Goal: Find specific page/section: Find specific page/section

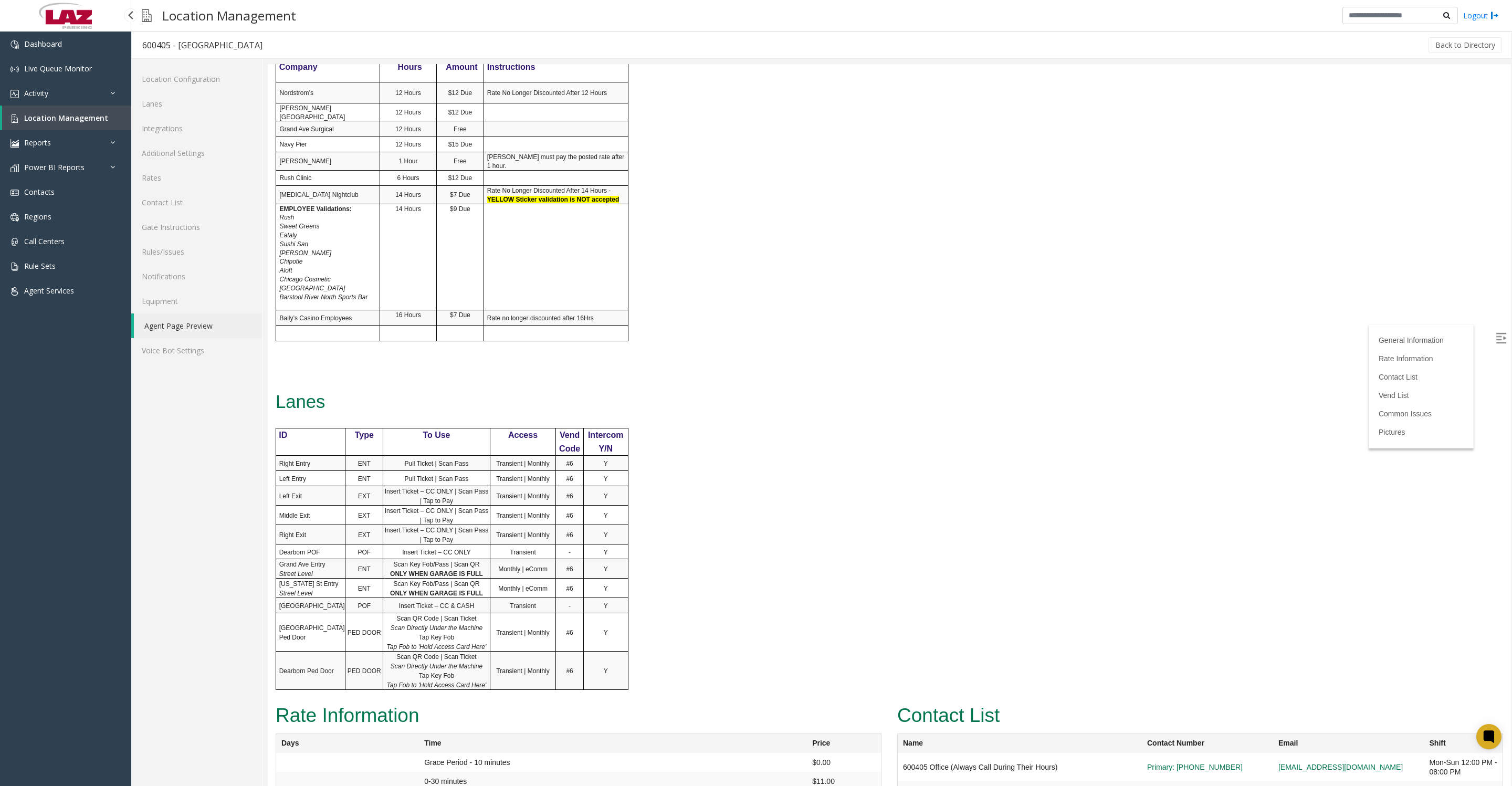
scroll to position [656, 0]
click at [48, 123] on span "Location Management" at bounding box center [66, 117] width 84 height 10
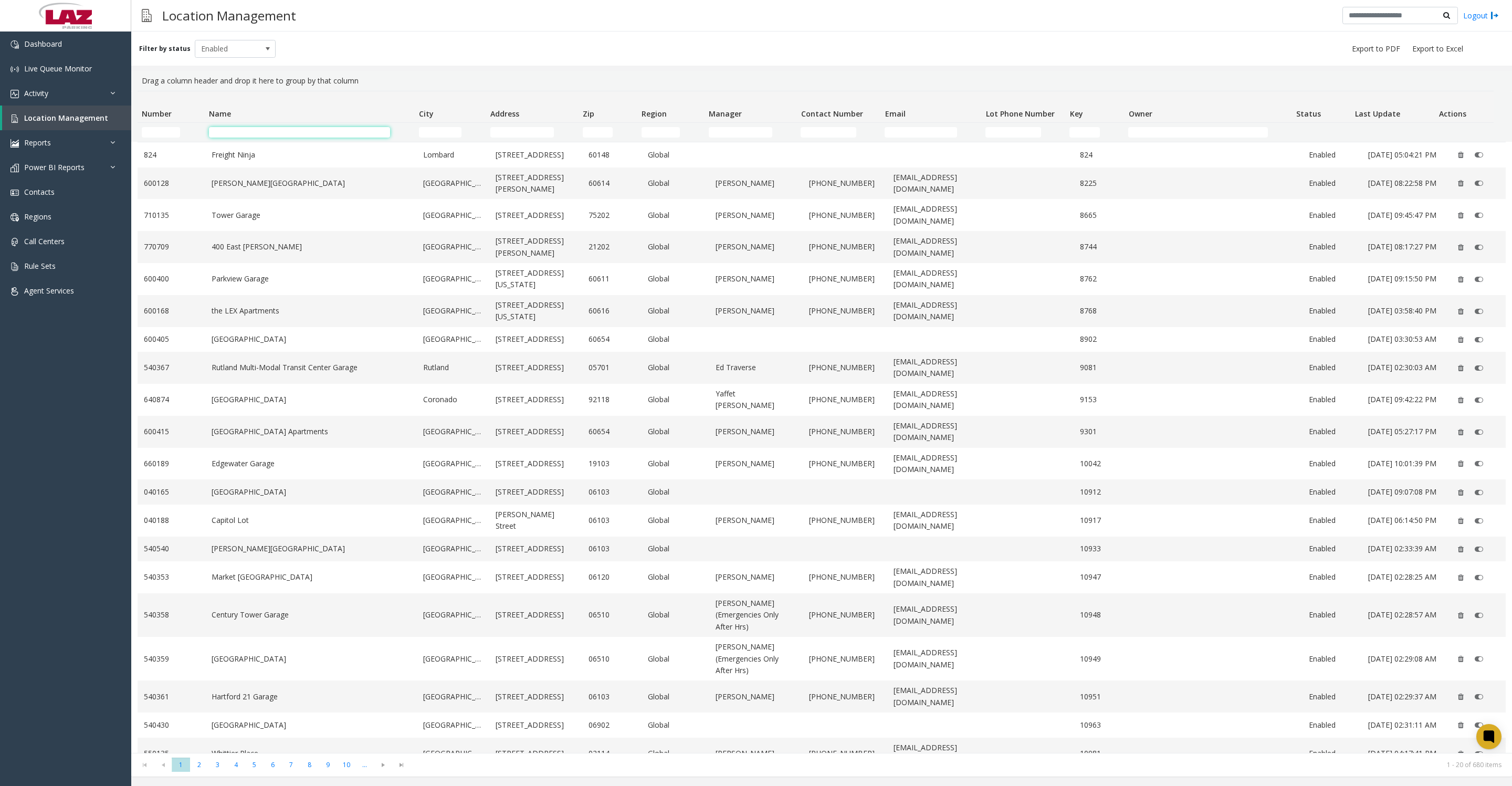
click at [260, 134] on input "Name Filter" at bounding box center [299, 132] width 181 height 11
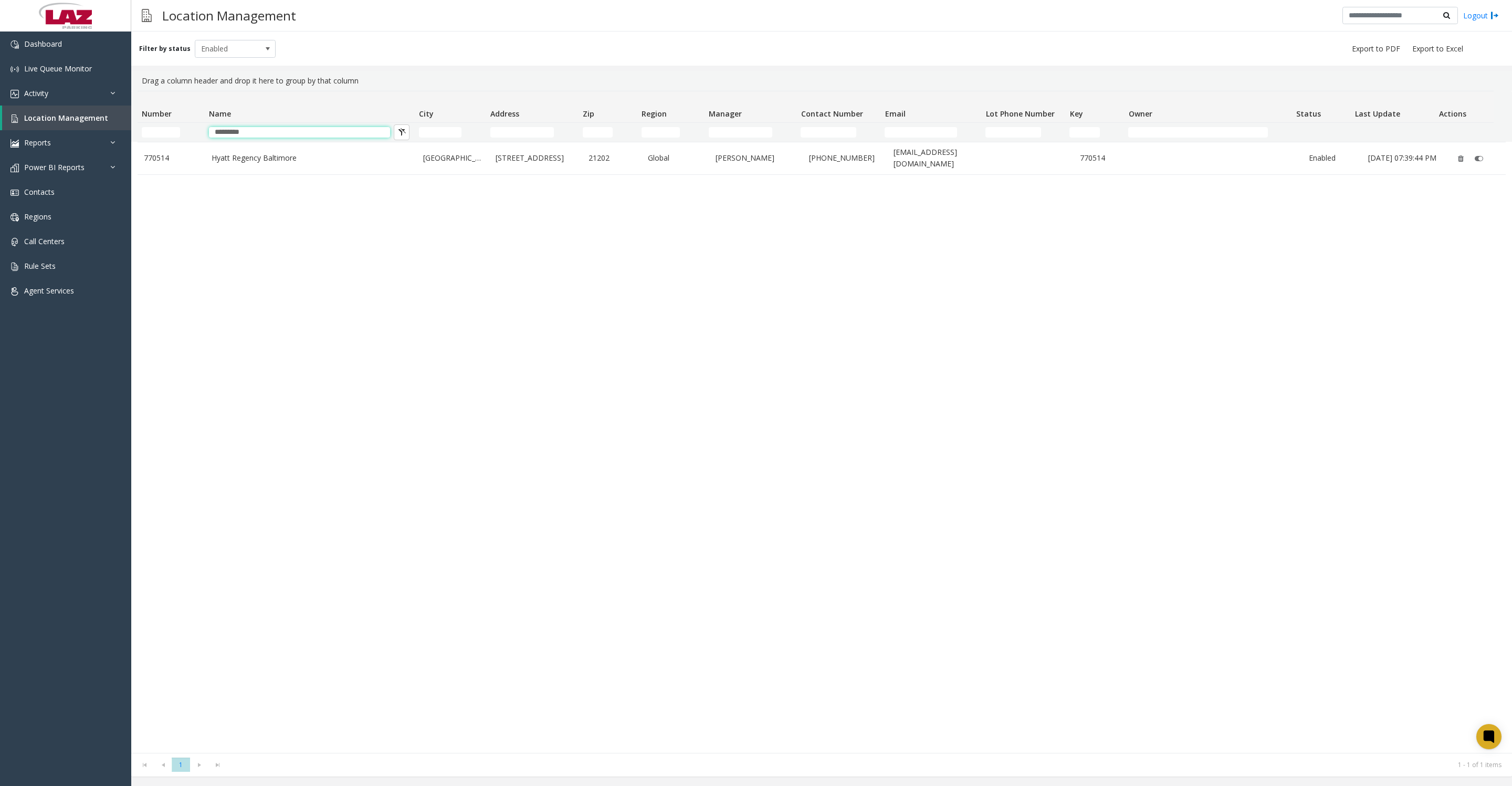
type input "*********"
click at [273, 173] on td "Hyatt Regency Baltimore" at bounding box center [311, 158] width 211 height 32
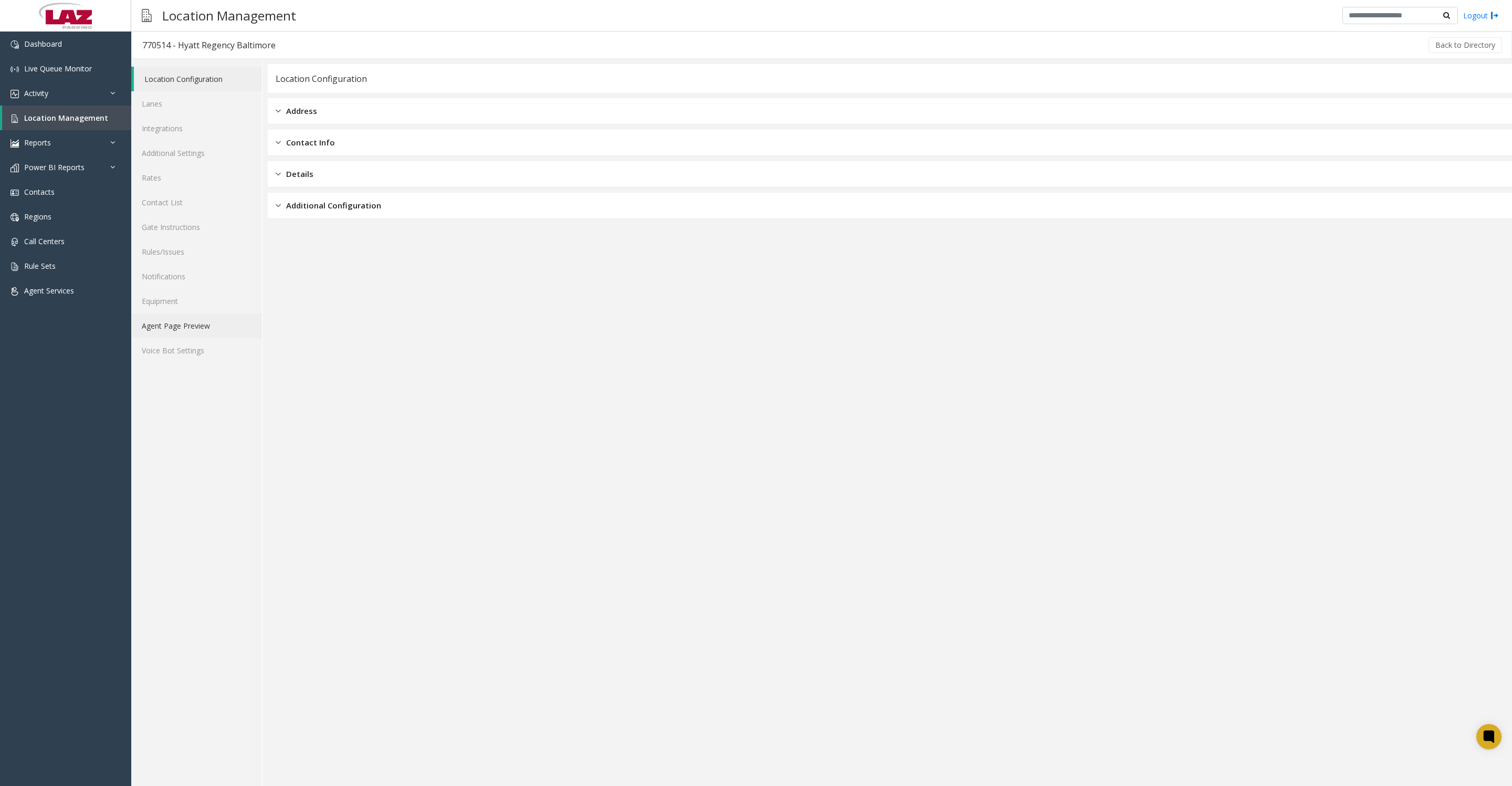
click at [196, 338] on link "Agent Page Preview" at bounding box center [197, 326] width 131 height 25
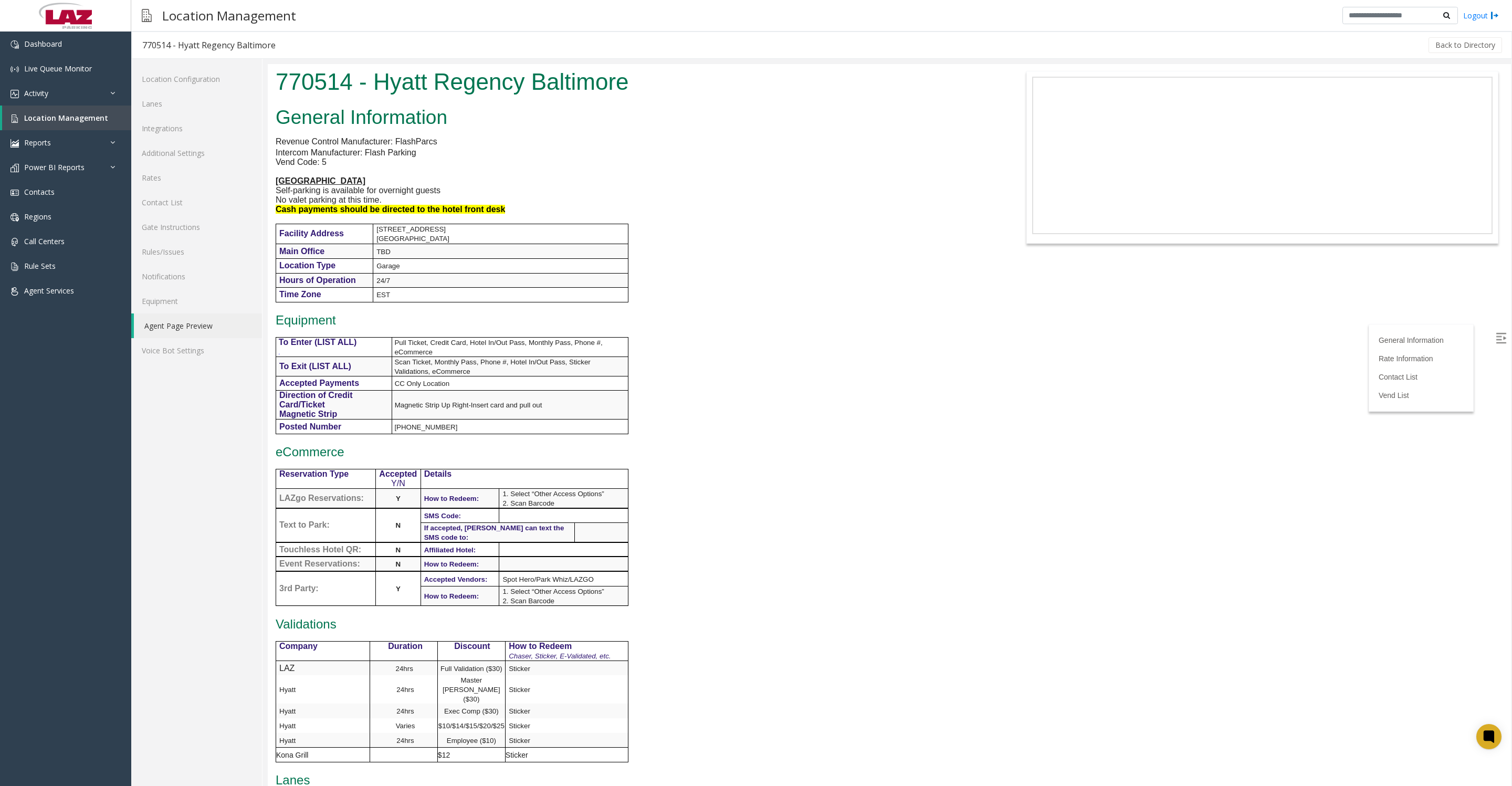
click at [788, 283] on div "General Information Revenue Control Manufacturer: FlashParcs Intercom Manufactu…" at bounding box center [630, 629] width 725 height 1053
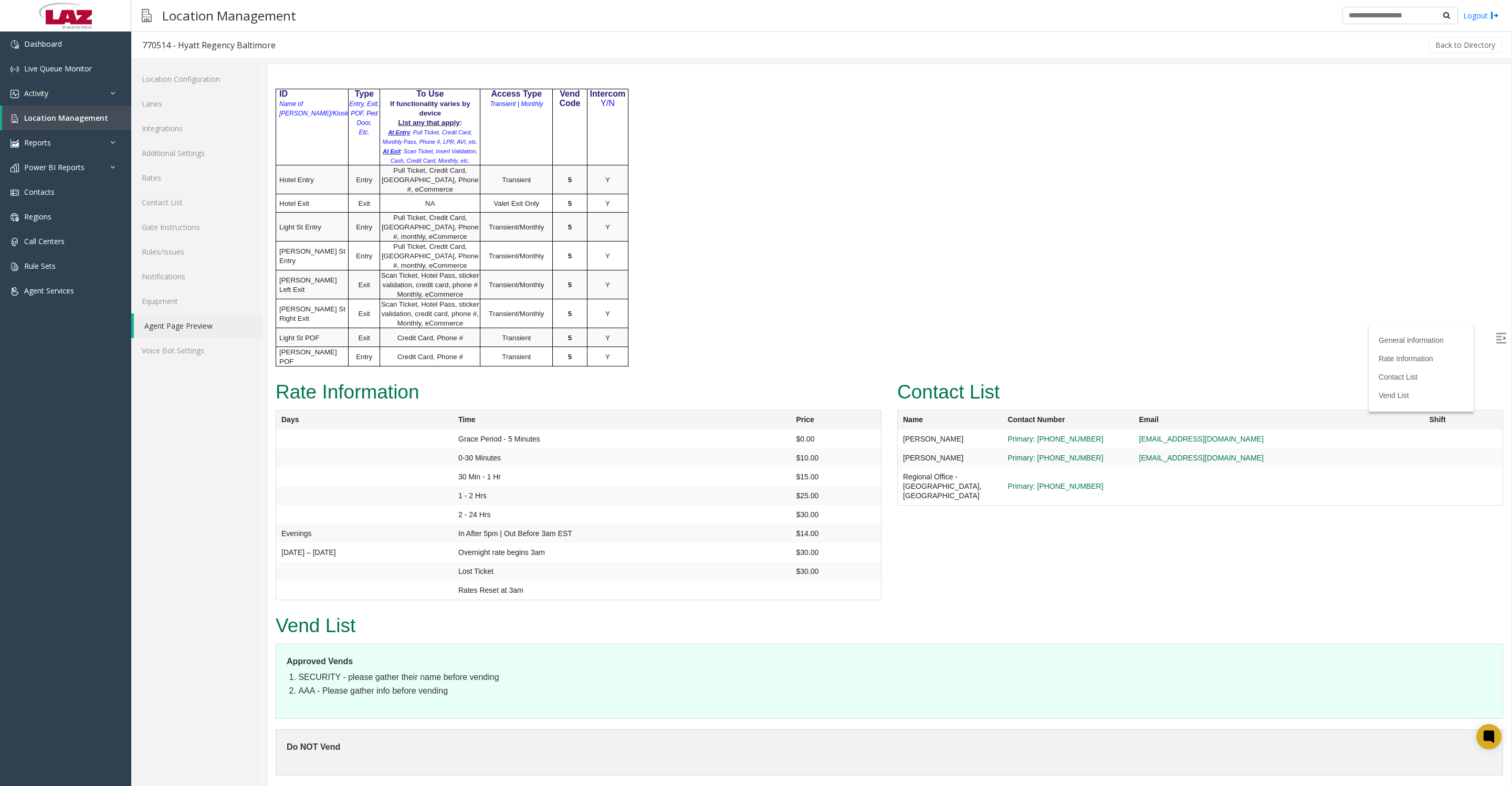
scroll to position [919, 0]
